Goal: Information Seeking & Learning: Learn about a topic

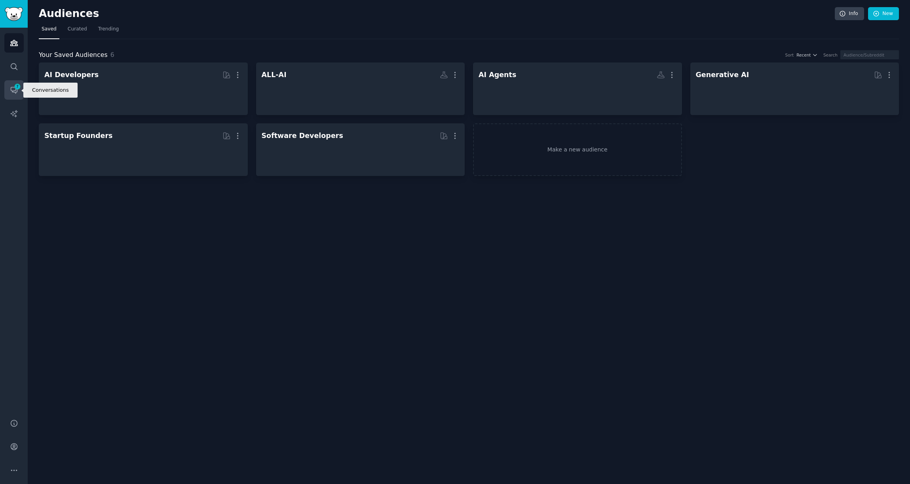
click at [9, 85] on link "Conversations 7" at bounding box center [13, 89] width 19 height 19
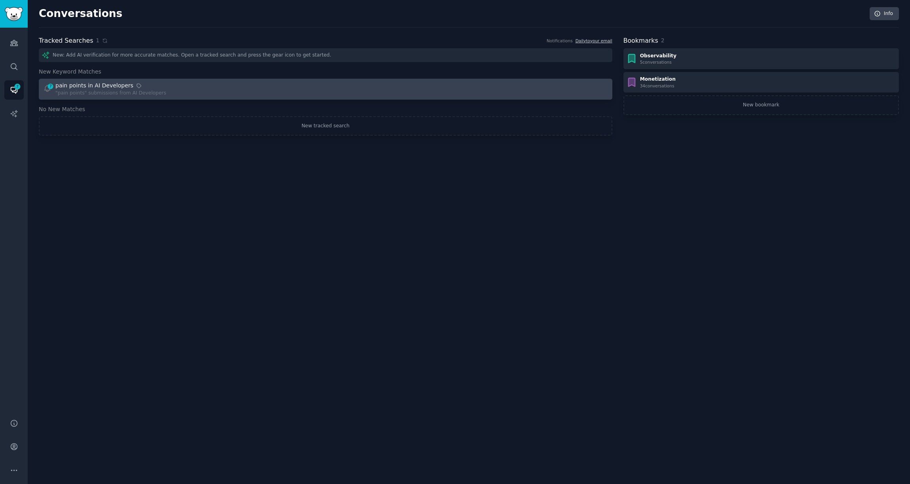
click at [107, 85] on div "pain points in AI Developers" at bounding box center [94, 86] width 78 height 8
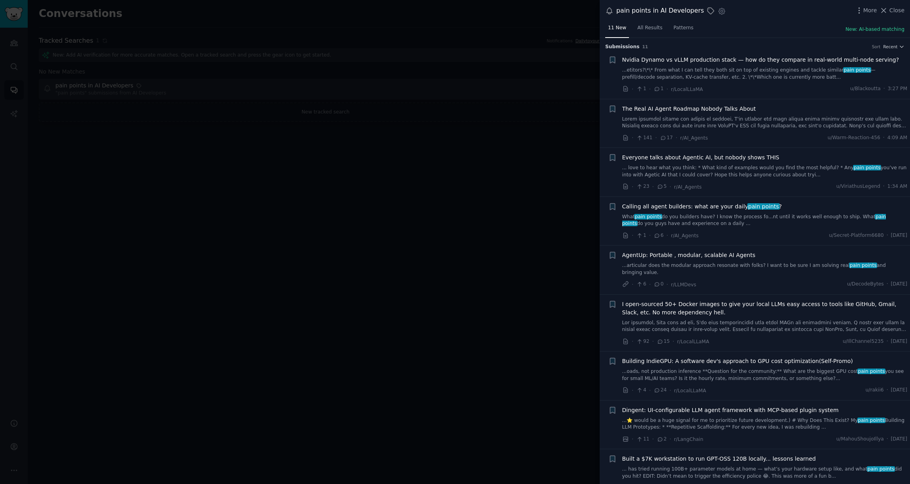
click at [61, 137] on div at bounding box center [455, 242] width 910 height 484
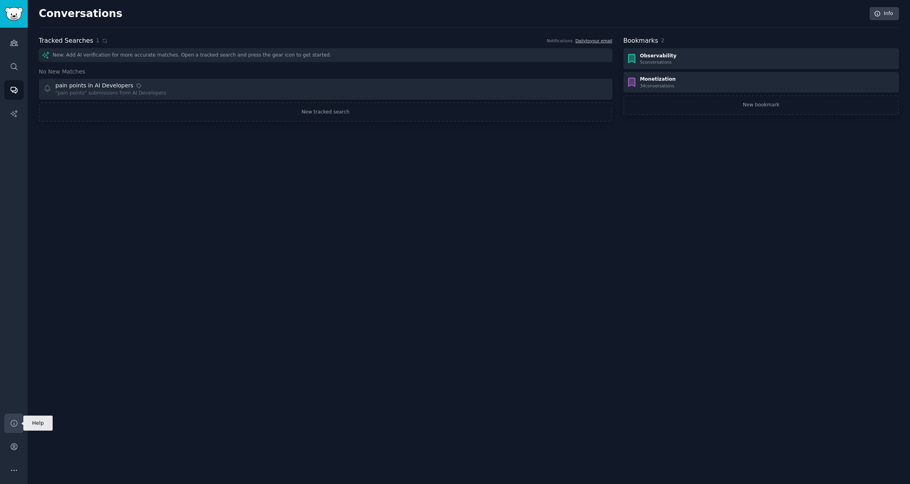
click at [9, 428] on link "Help" at bounding box center [13, 423] width 19 height 19
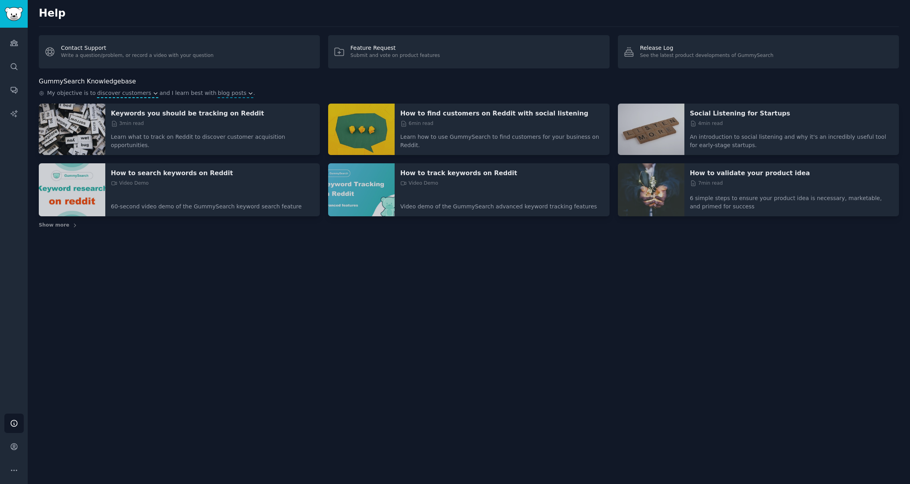
click at [153, 91] on icon "button" at bounding box center [156, 94] width 6 height 6
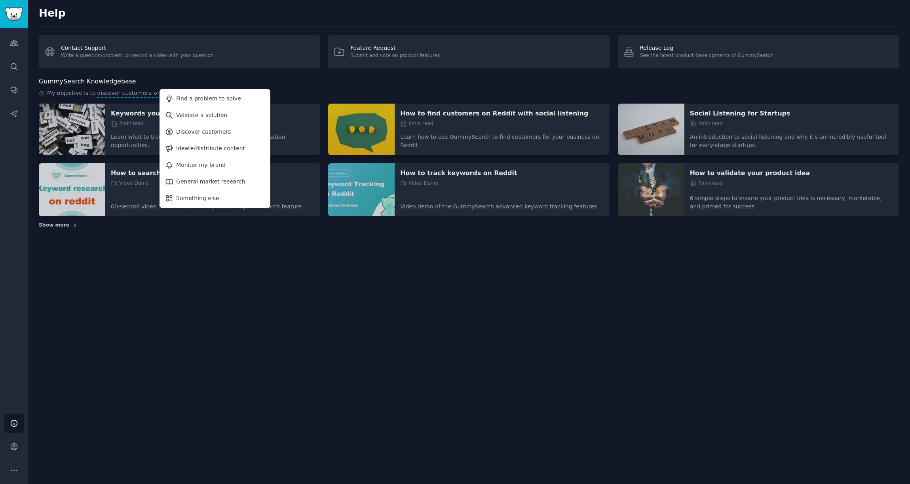
click at [51, 229] on span "Show more" at bounding box center [54, 225] width 30 height 7
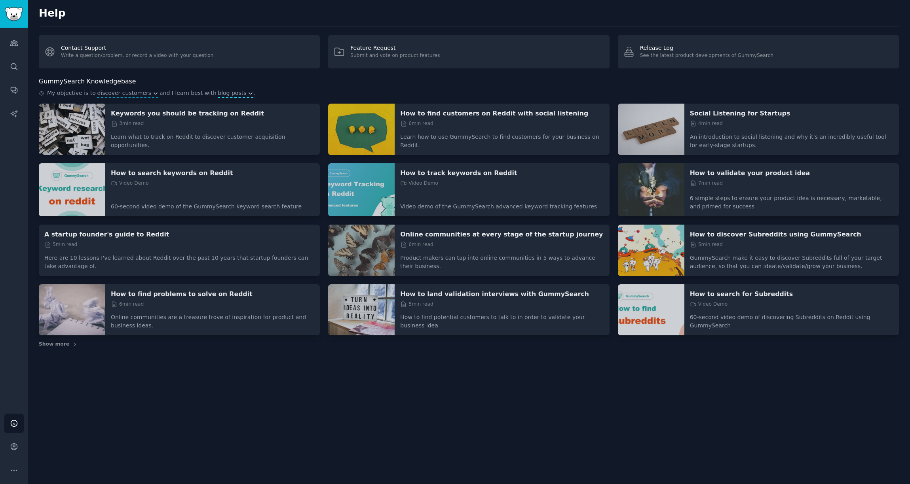
click at [220, 93] on span "blog posts" at bounding box center [232, 93] width 28 height 8
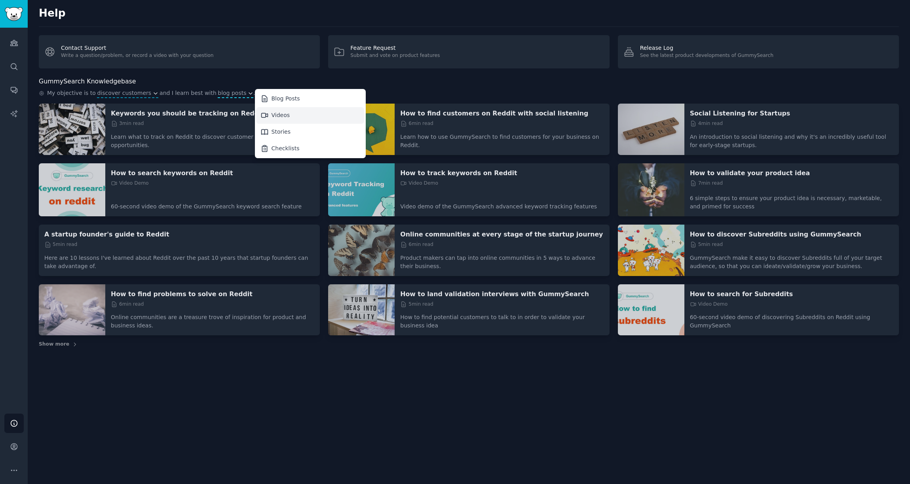
click at [273, 115] on div "Videos" at bounding box center [280, 115] width 19 height 8
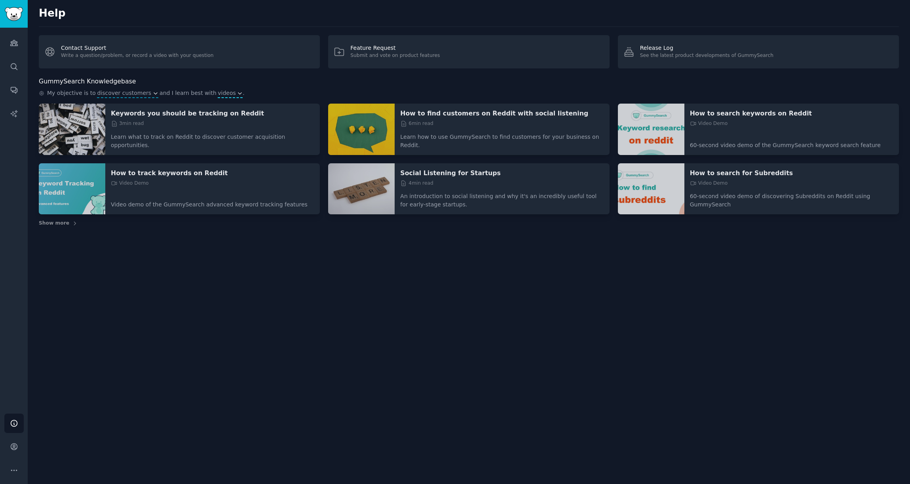
click at [237, 93] on icon "button" at bounding box center [240, 94] width 6 height 6
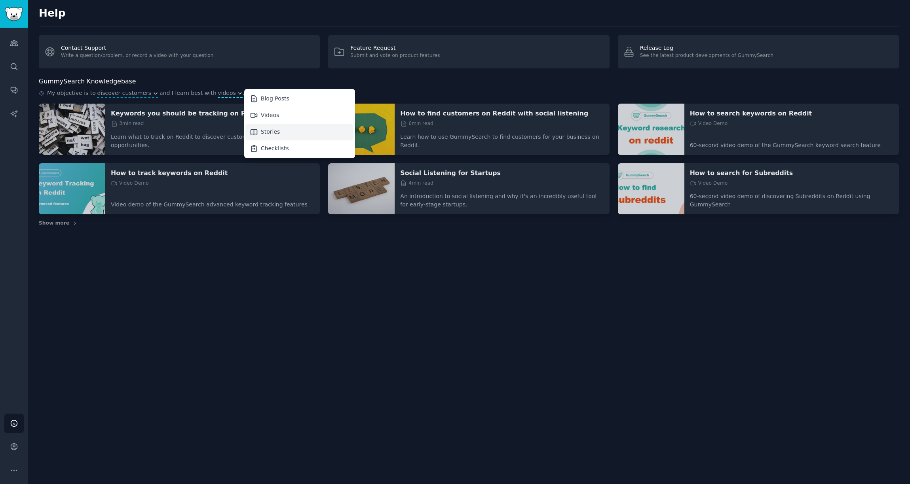
click at [250, 131] on icon at bounding box center [254, 132] width 8 height 8
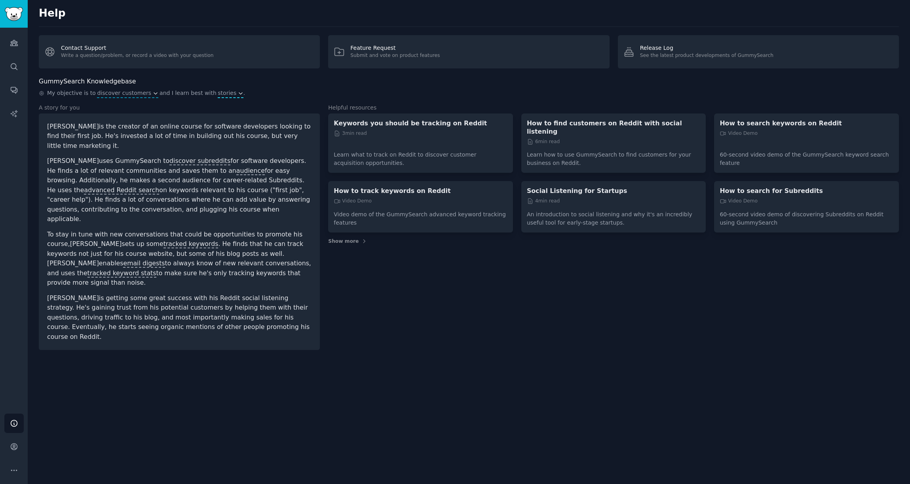
click at [218, 95] on span "stories" at bounding box center [227, 93] width 19 height 8
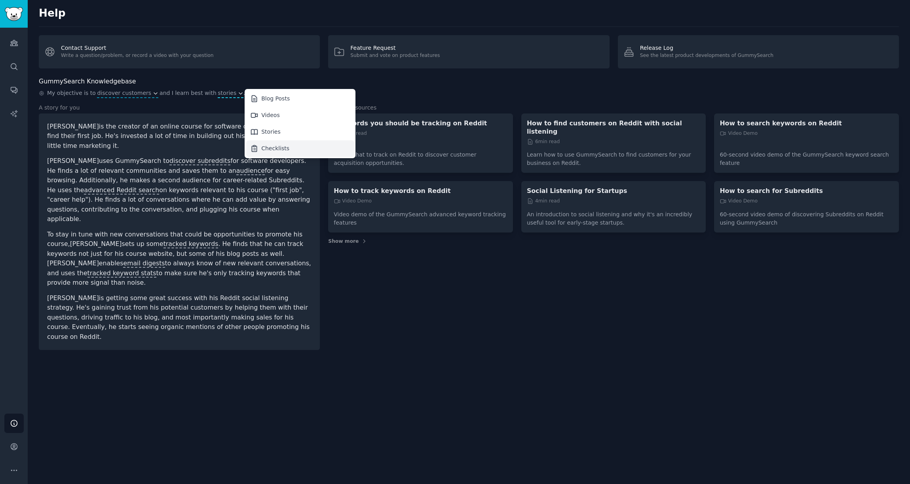
click at [250, 146] on icon at bounding box center [254, 148] width 8 height 8
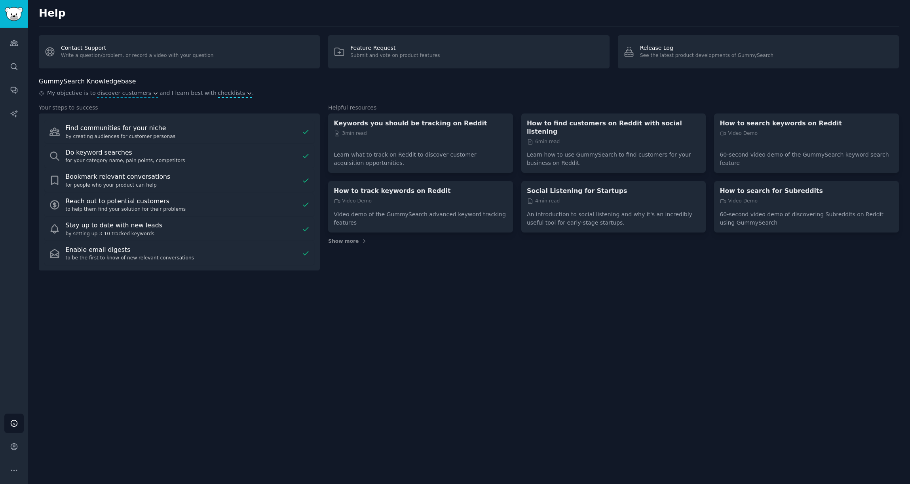
click at [218, 94] on span "checklists" at bounding box center [231, 93] width 27 height 8
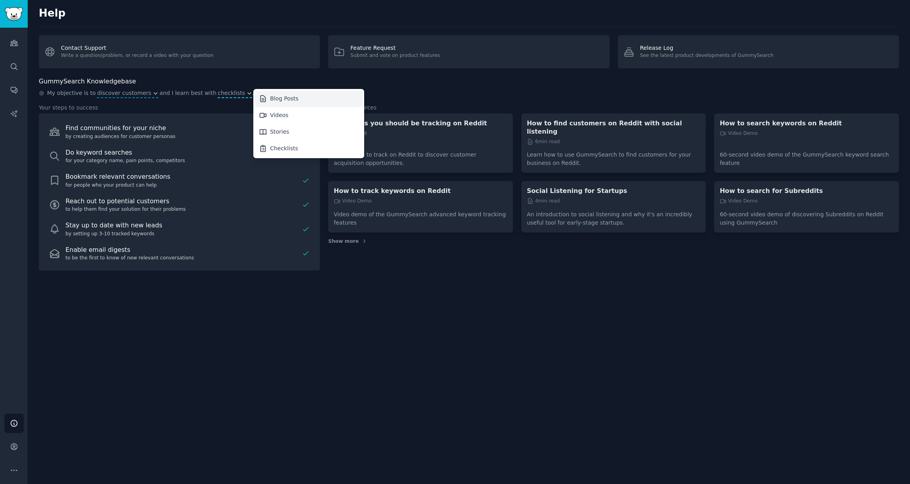
click at [270, 96] on div "Blog Posts" at bounding box center [284, 99] width 28 height 8
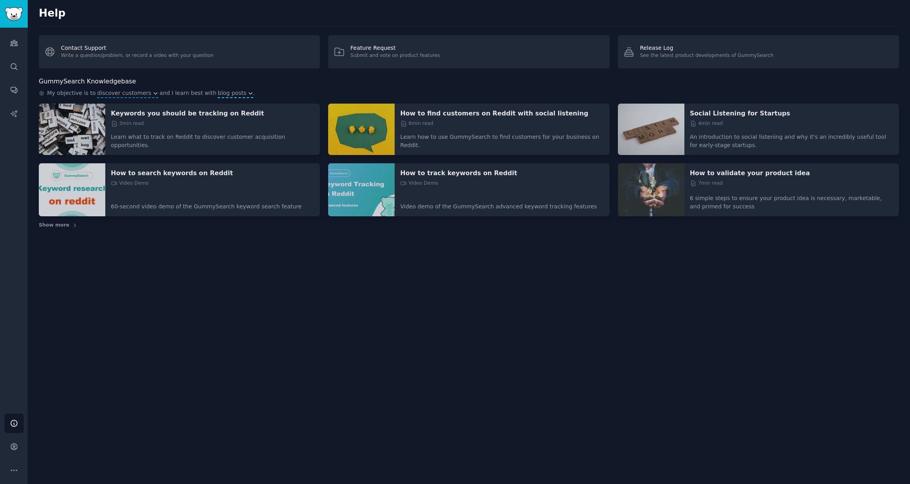
click at [248, 94] on icon "button" at bounding box center [251, 94] width 6 height 6
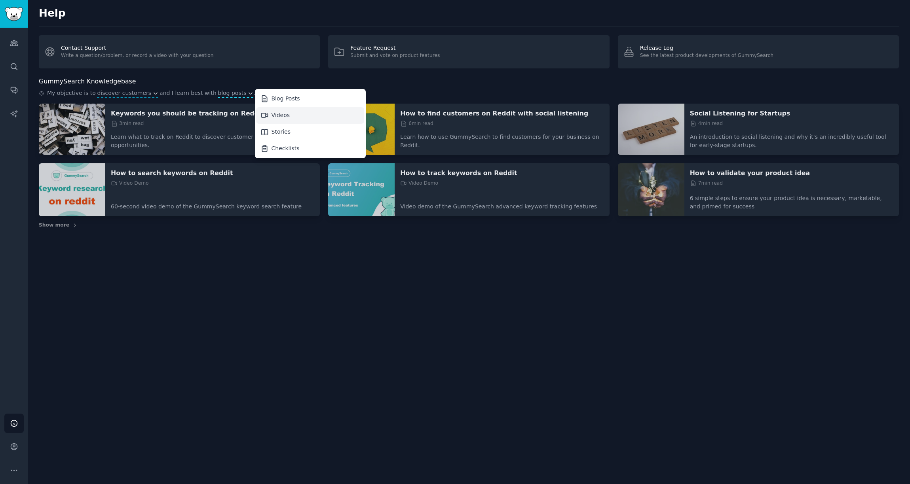
drag, startPoint x: 281, startPoint y: 133, endPoint x: 284, endPoint y: 120, distance: 12.8
click at [283, 125] on div "Stories" at bounding box center [310, 132] width 108 height 17
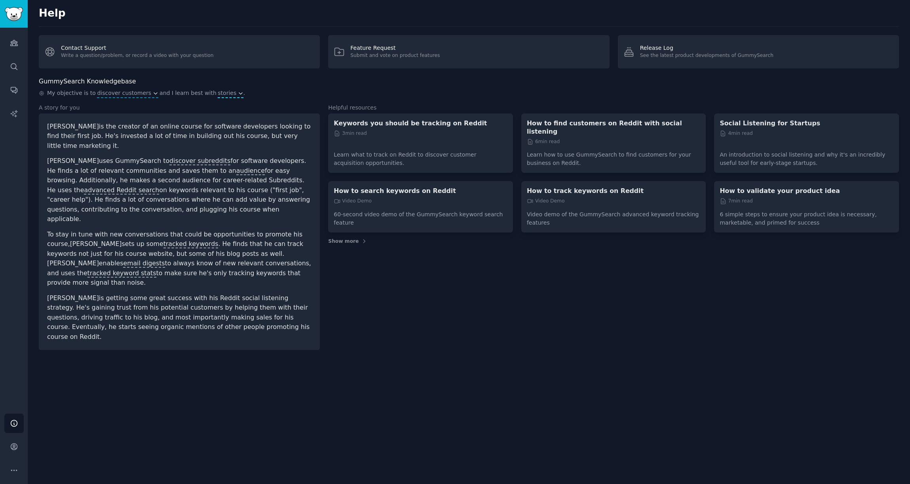
click at [219, 95] on span "stories" at bounding box center [227, 93] width 19 height 8
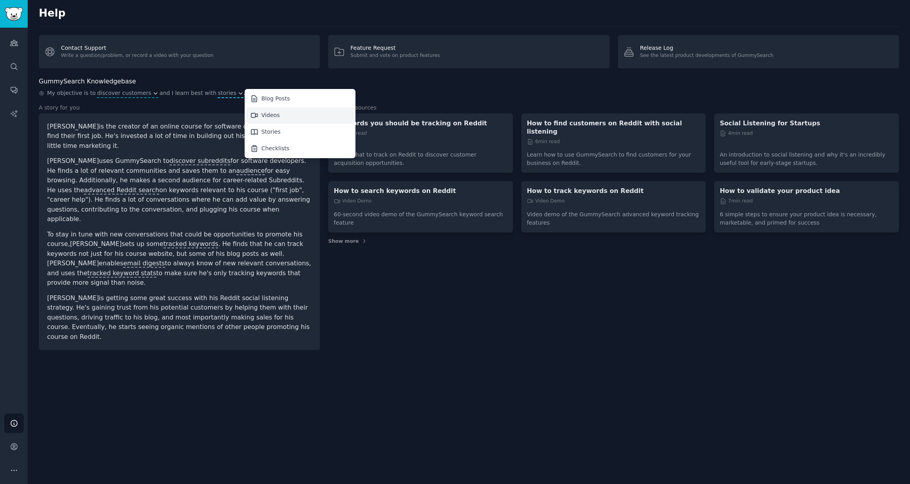
click at [261, 113] on div "Videos" at bounding box center [270, 115] width 19 height 8
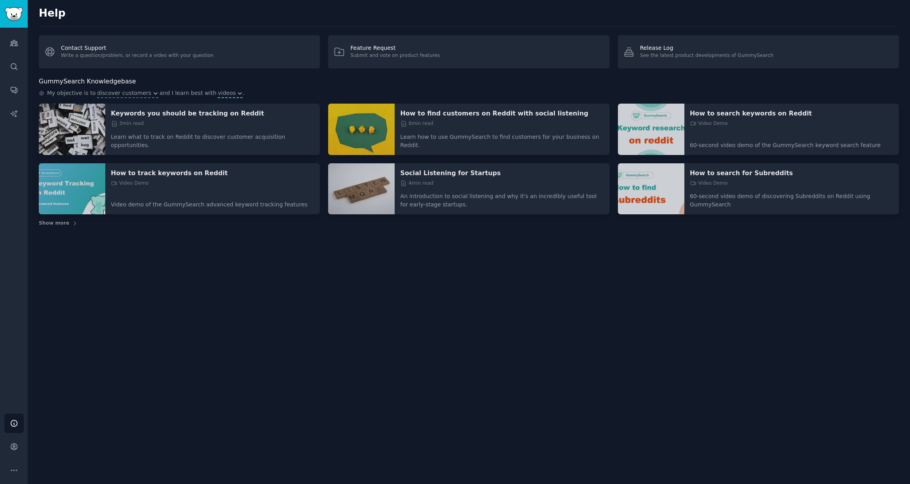
click at [222, 95] on button "videos" at bounding box center [230, 93] width 25 height 8
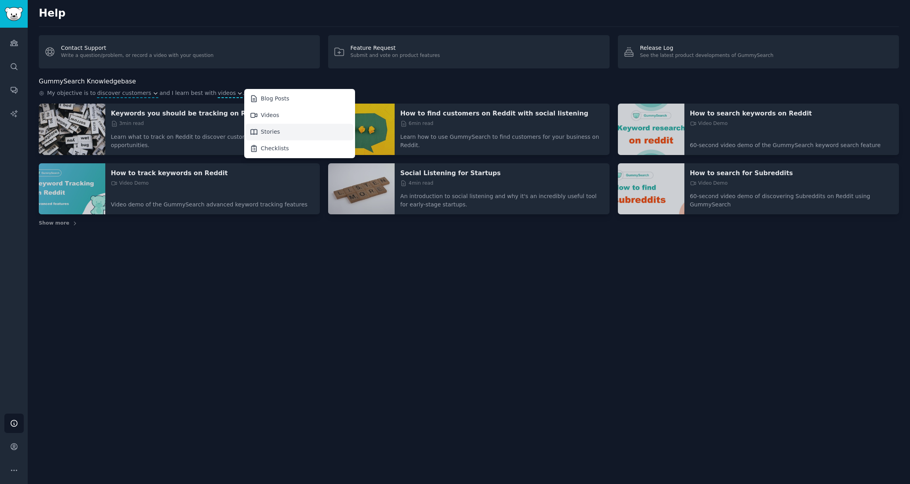
click at [253, 126] on div "Stories" at bounding box center [299, 132] width 108 height 17
